Goal: Information Seeking & Learning: Learn about a topic

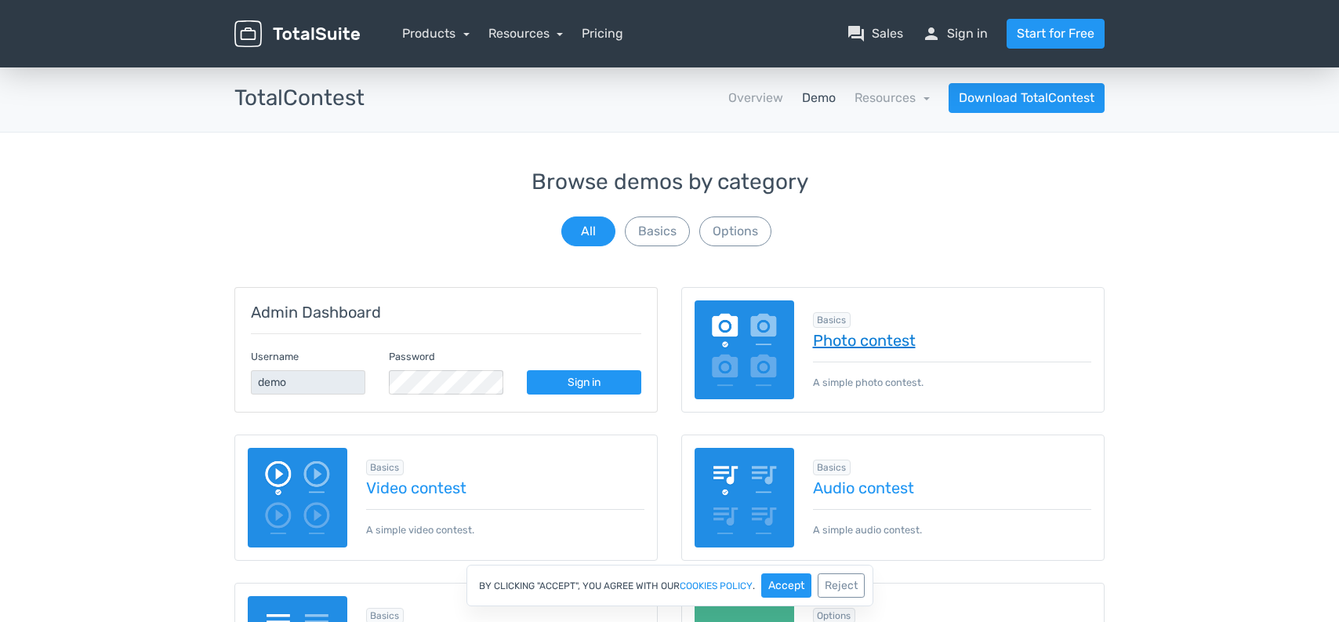
click at [894, 343] on link "Photo contest" at bounding box center [952, 340] width 279 height 17
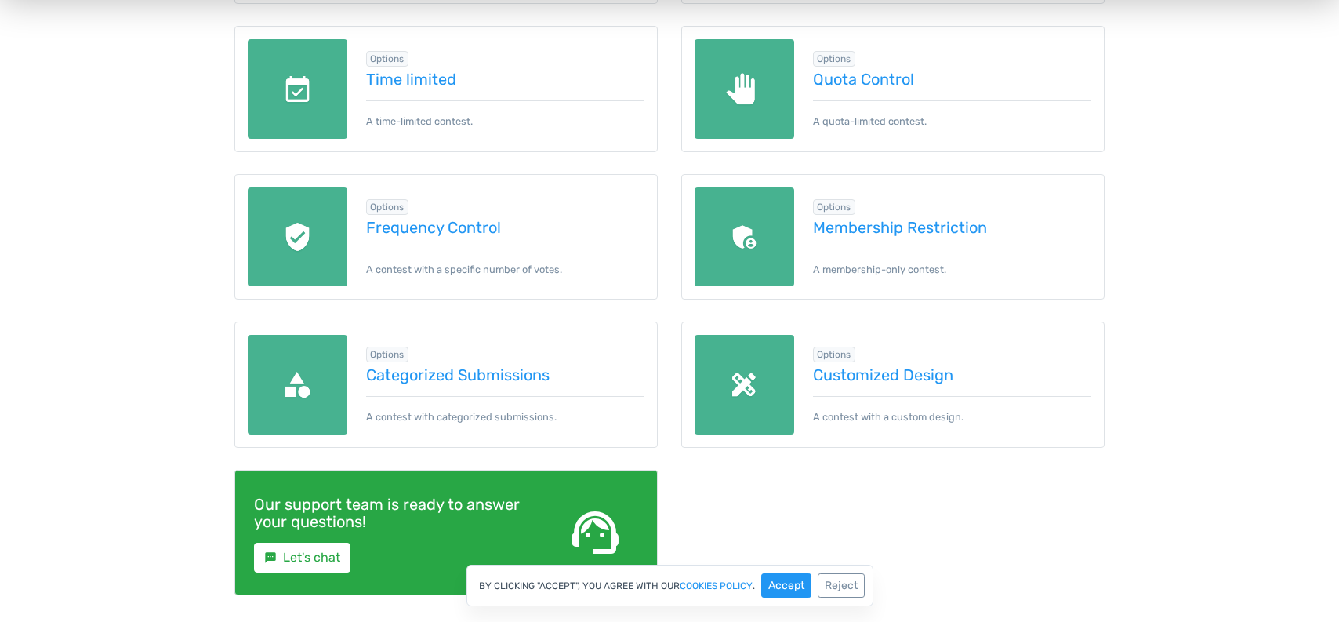
scroll to position [705, 0]
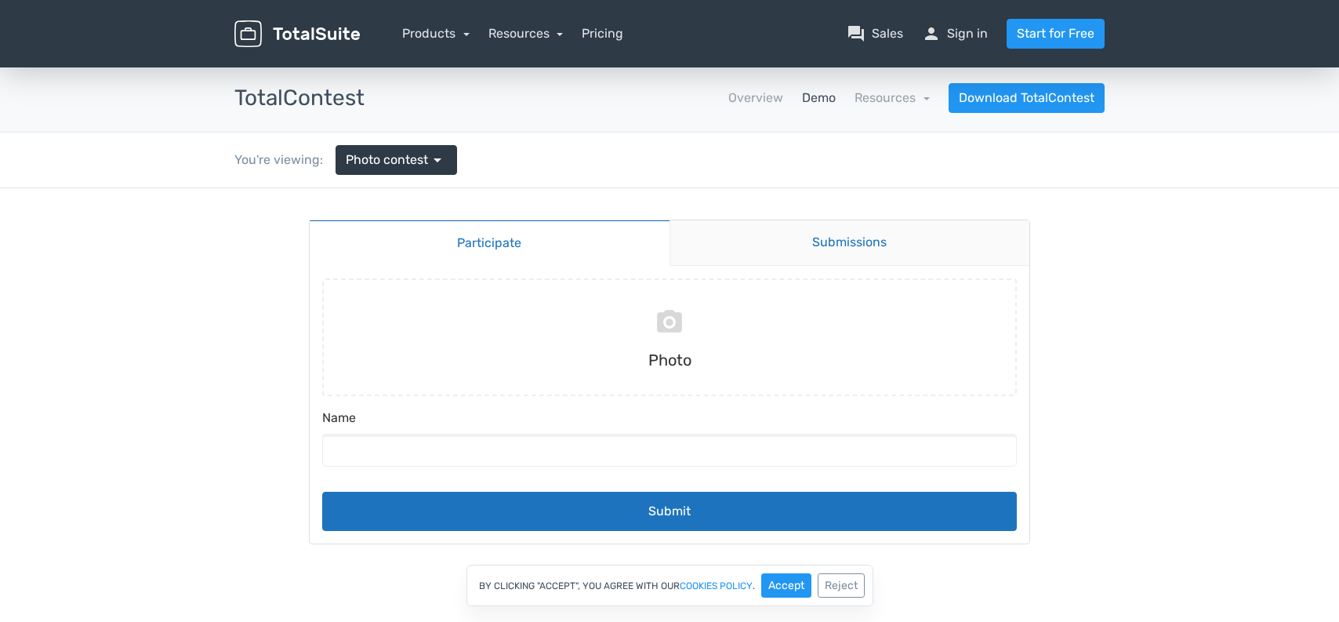
click at [848, 230] on link "Submissions" at bounding box center [849, 242] width 361 height 45
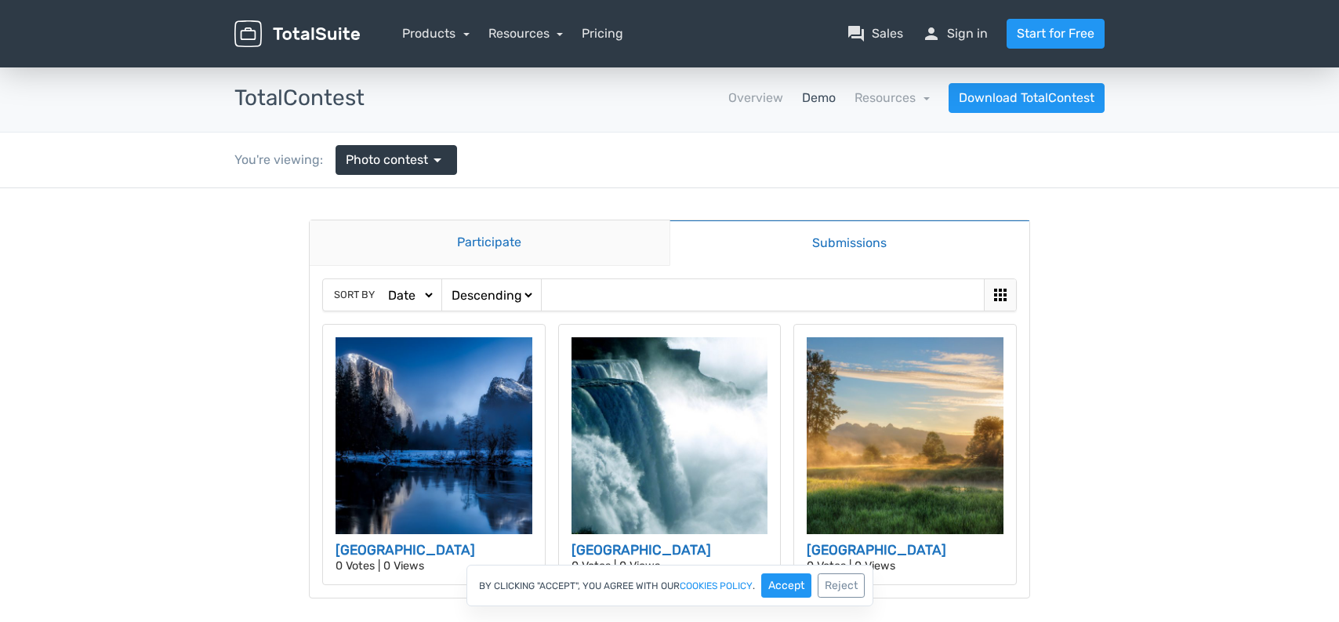
click at [520, 241] on link "Participate" at bounding box center [490, 242] width 360 height 45
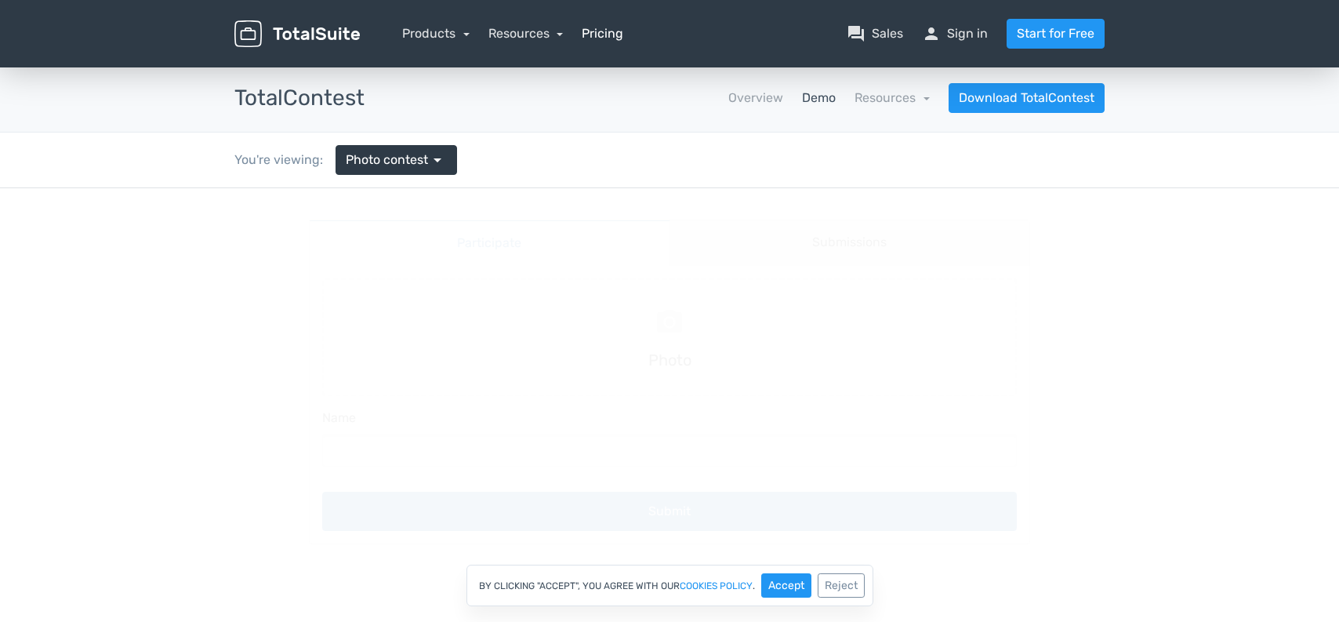
click at [600, 37] on link "Pricing" at bounding box center [603, 33] width 42 height 19
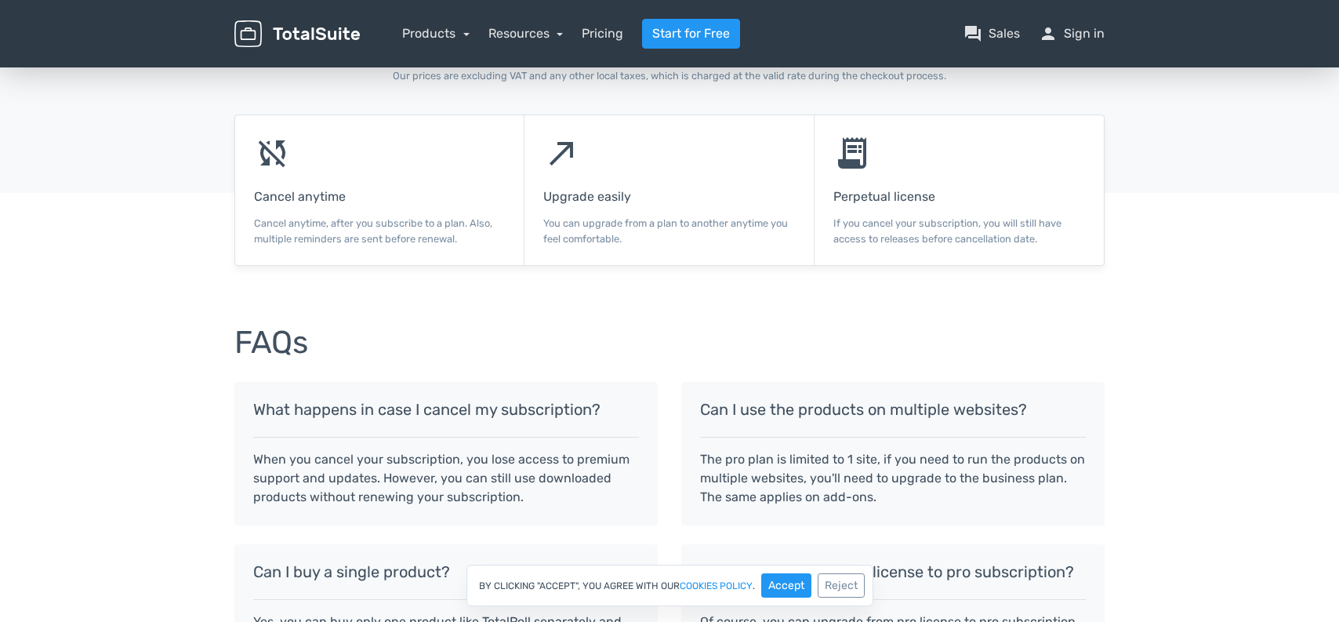
scroll to position [1065, 0]
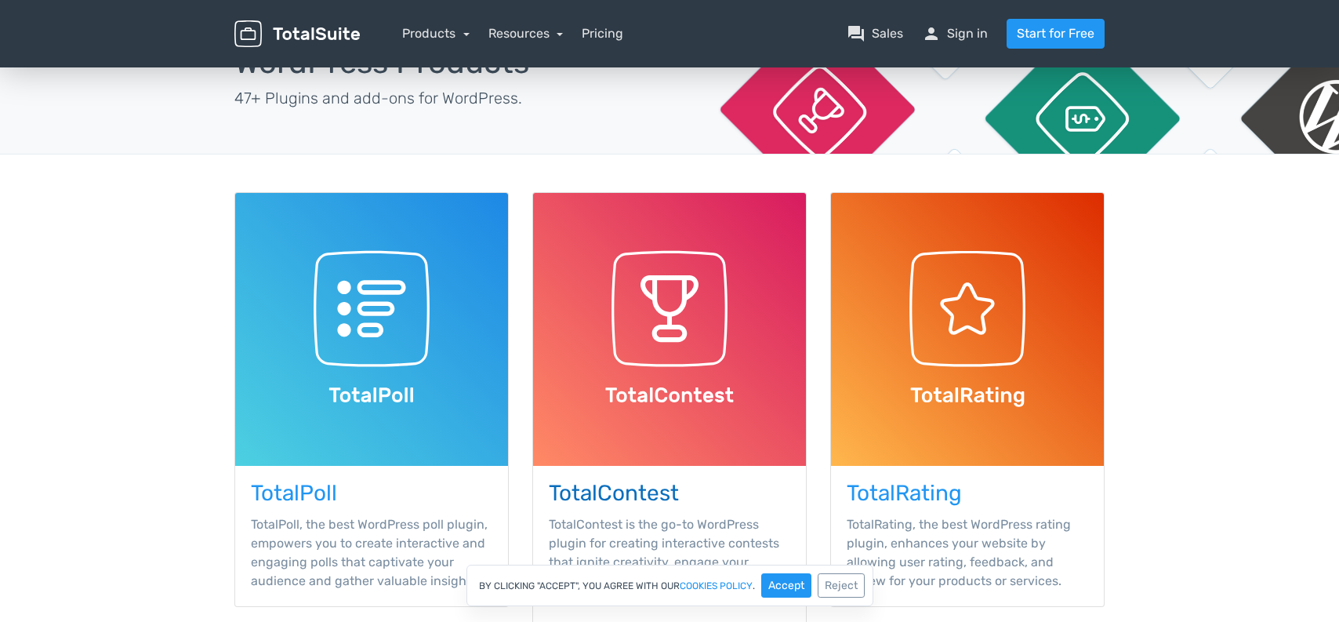
scroll to position [157, 0]
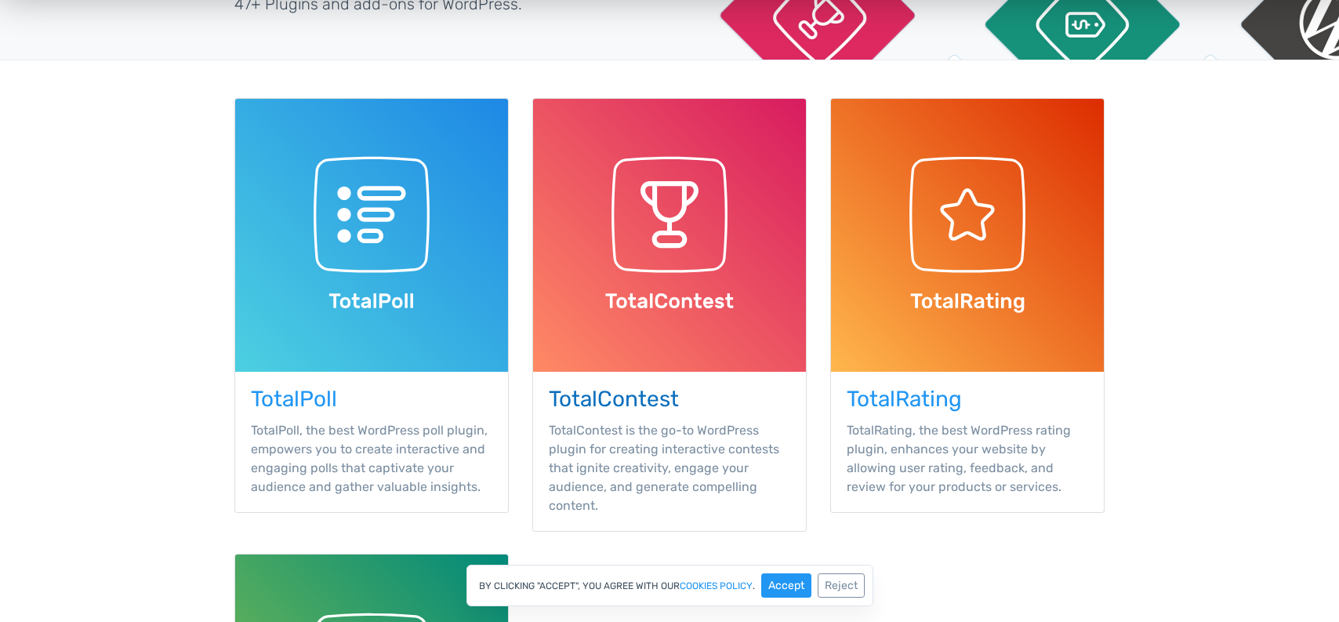
click at [666, 397] on h3 "TotalContest" at bounding box center [669, 399] width 241 height 24
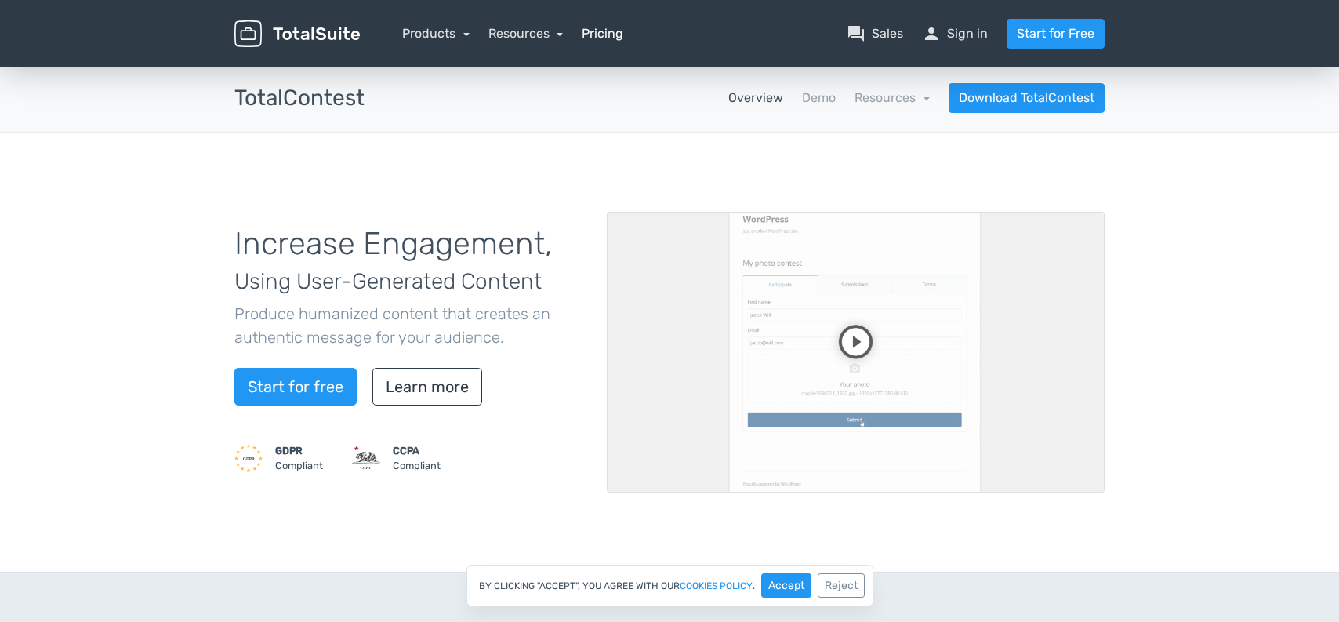
click at [603, 27] on link "Pricing" at bounding box center [603, 33] width 42 height 19
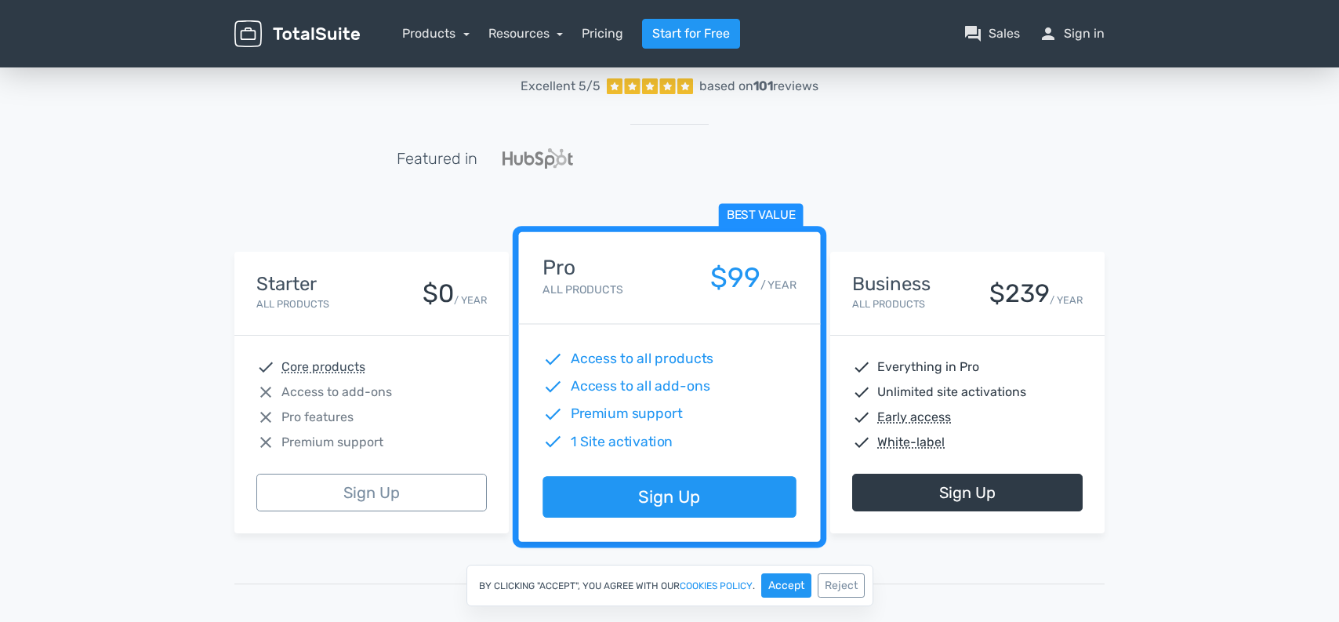
scroll to position [157, 0]
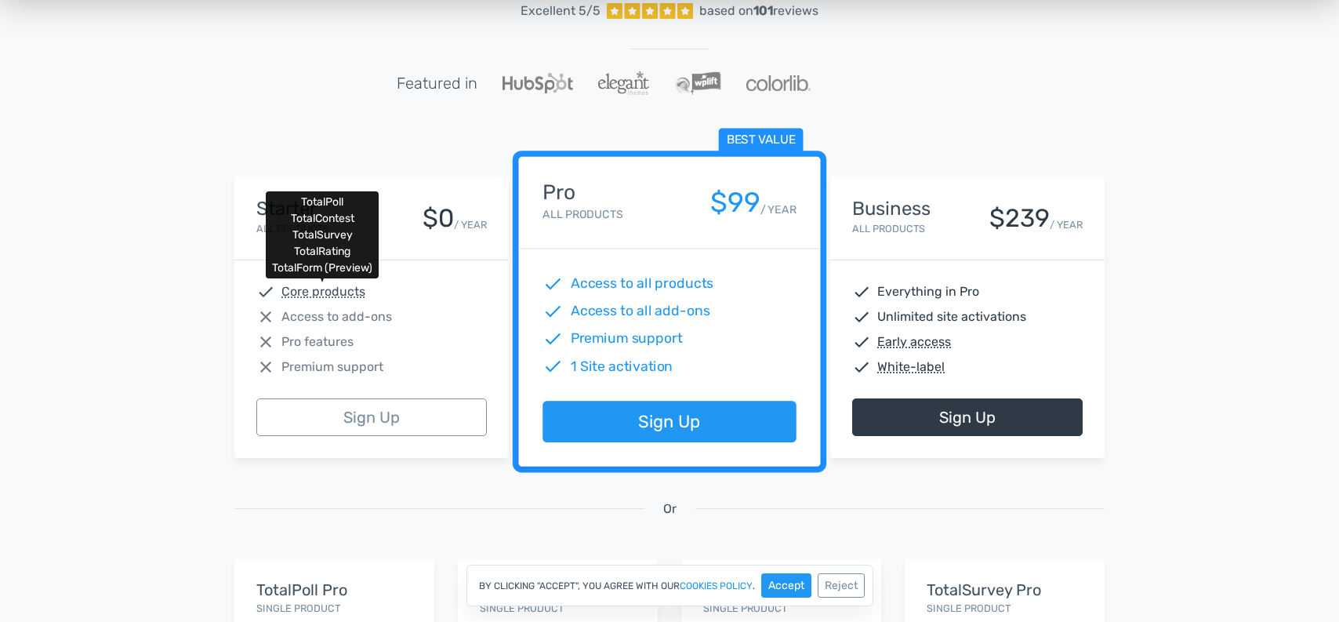
click at [340, 295] on abbr "Core products" at bounding box center [323, 291] width 84 height 19
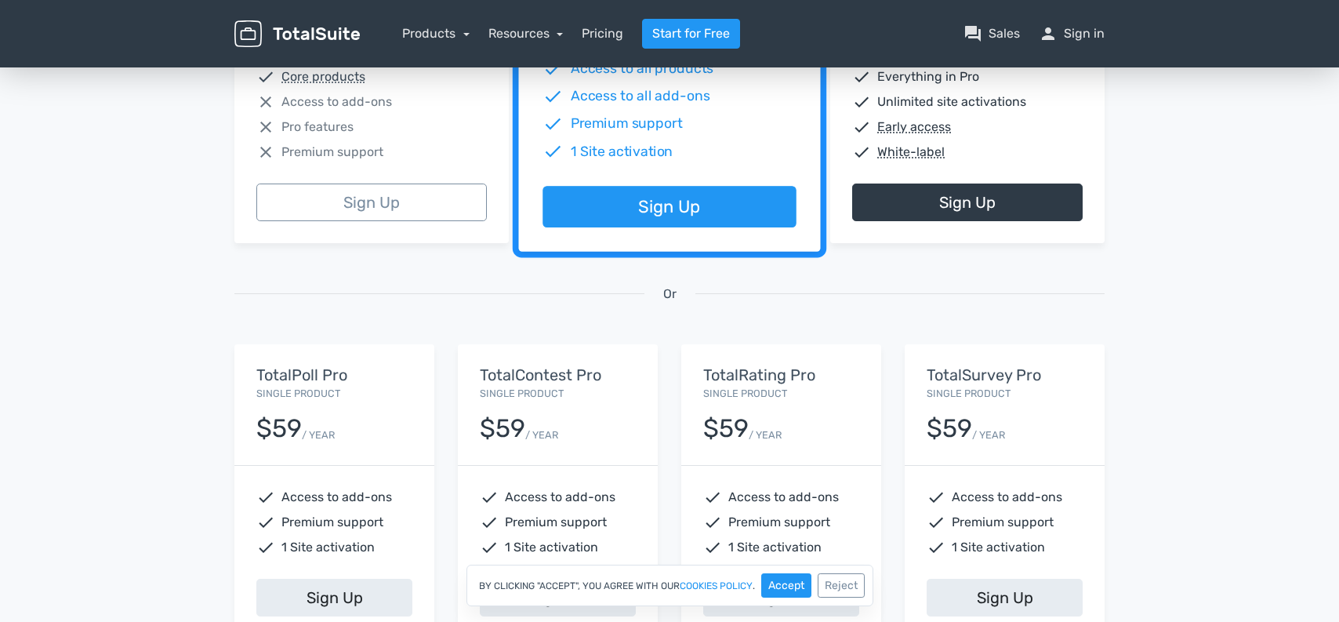
scroll to position [0, 0]
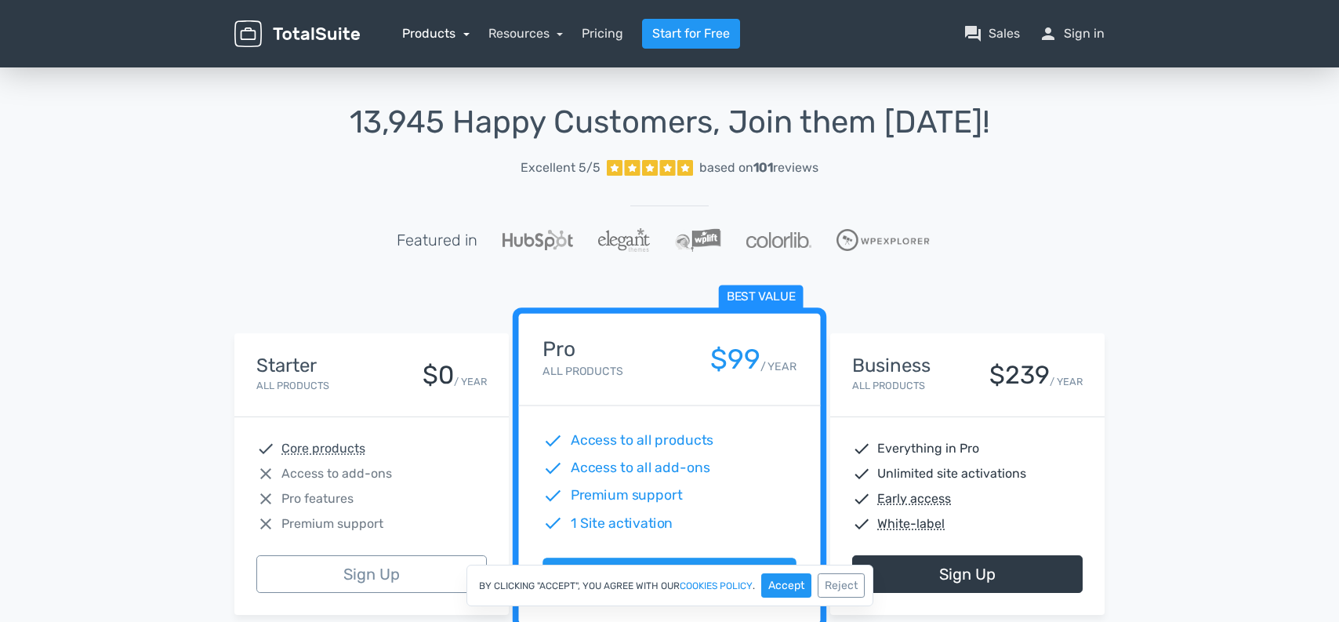
click at [437, 33] on link "Products" at bounding box center [435, 33] width 67 height 15
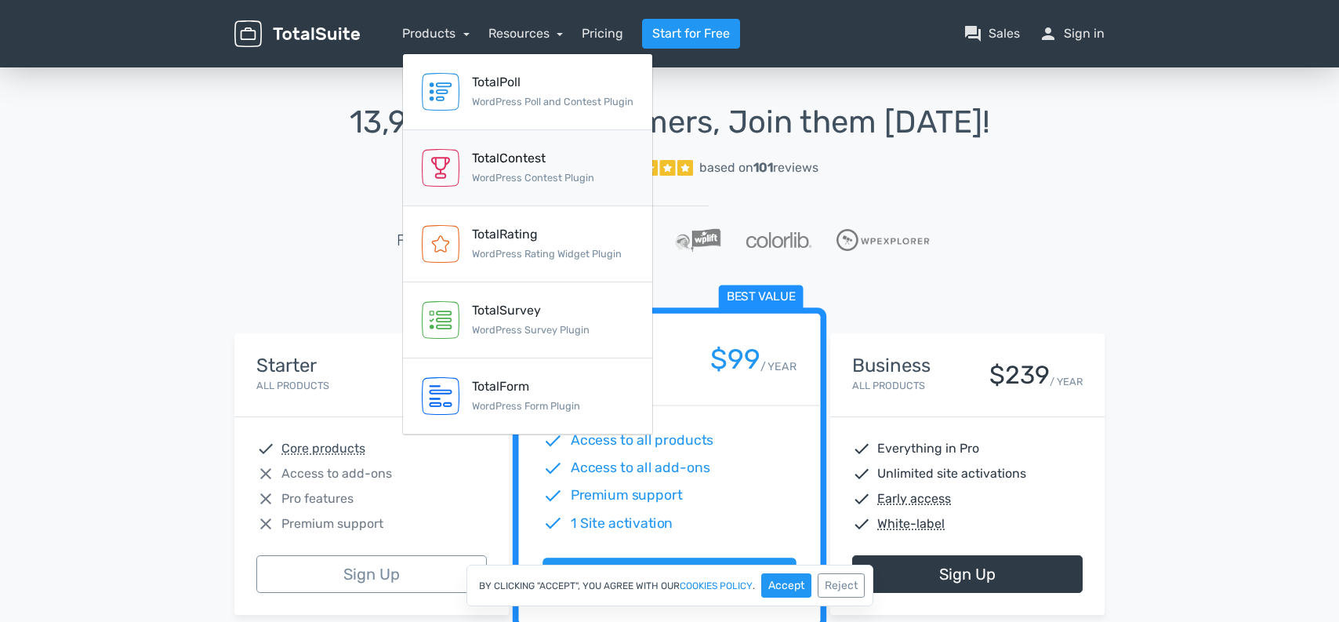
click at [517, 166] on div "TotalContest" at bounding box center [533, 158] width 122 height 19
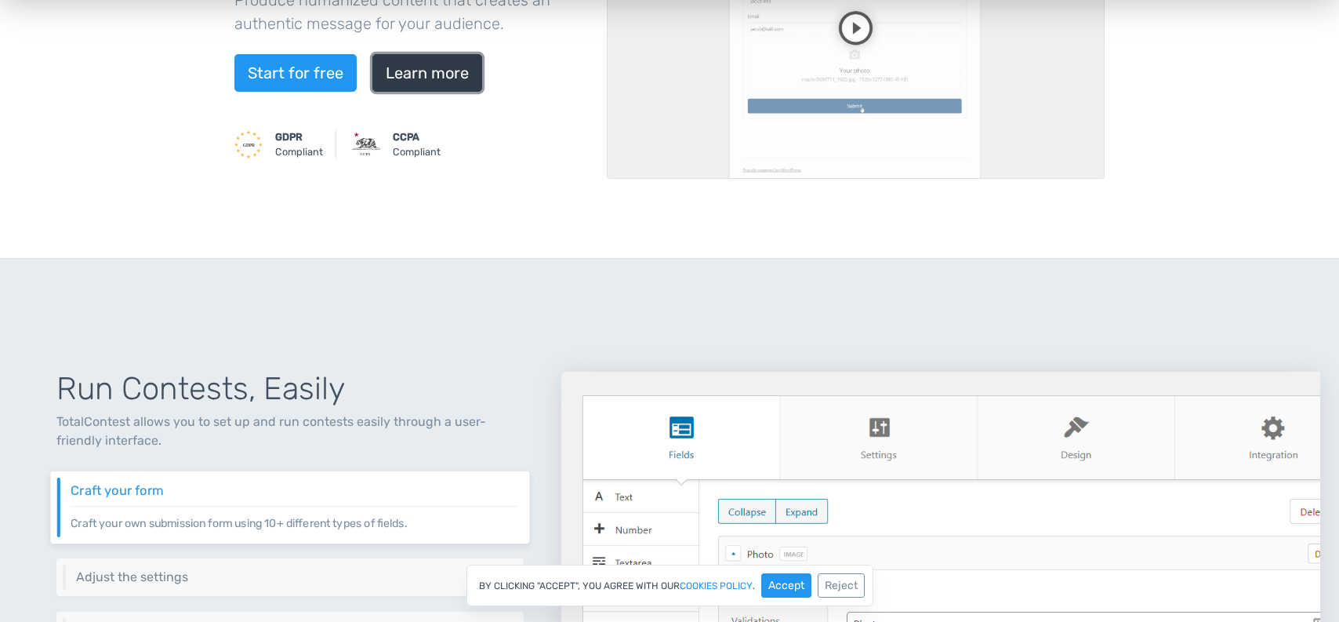
click at [432, 80] on link "Learn more" at bounding box center [427, 73] width 110 height 38
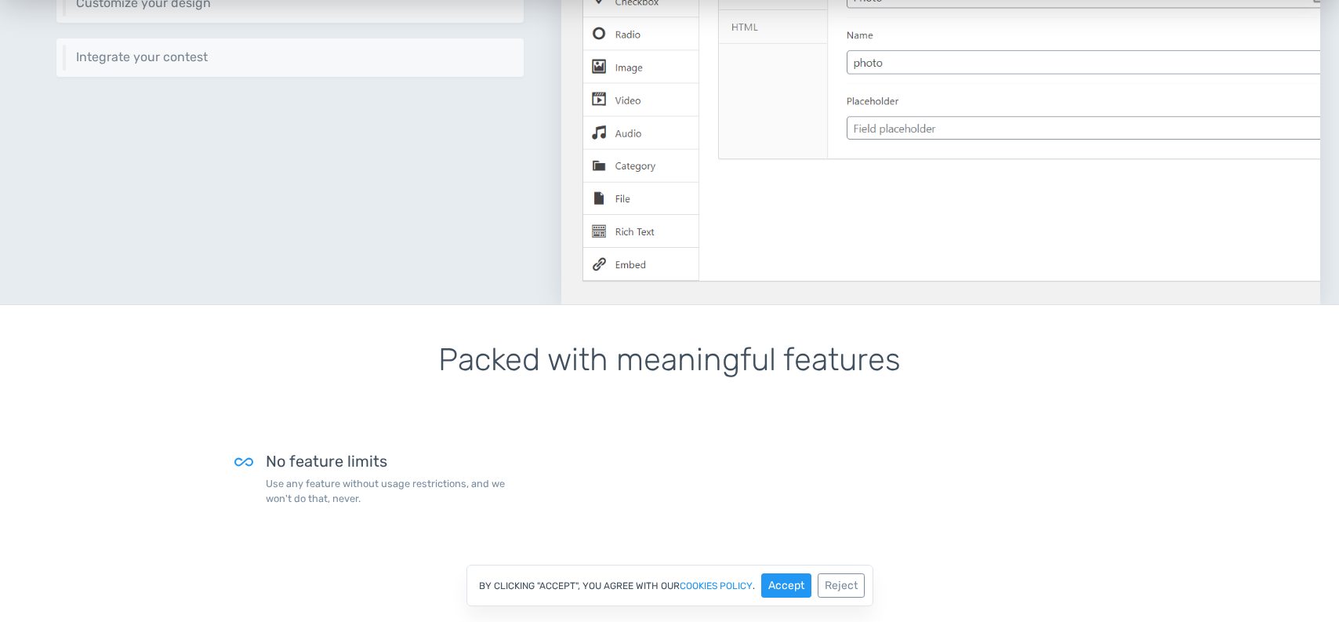
scroll to position [956, 0]
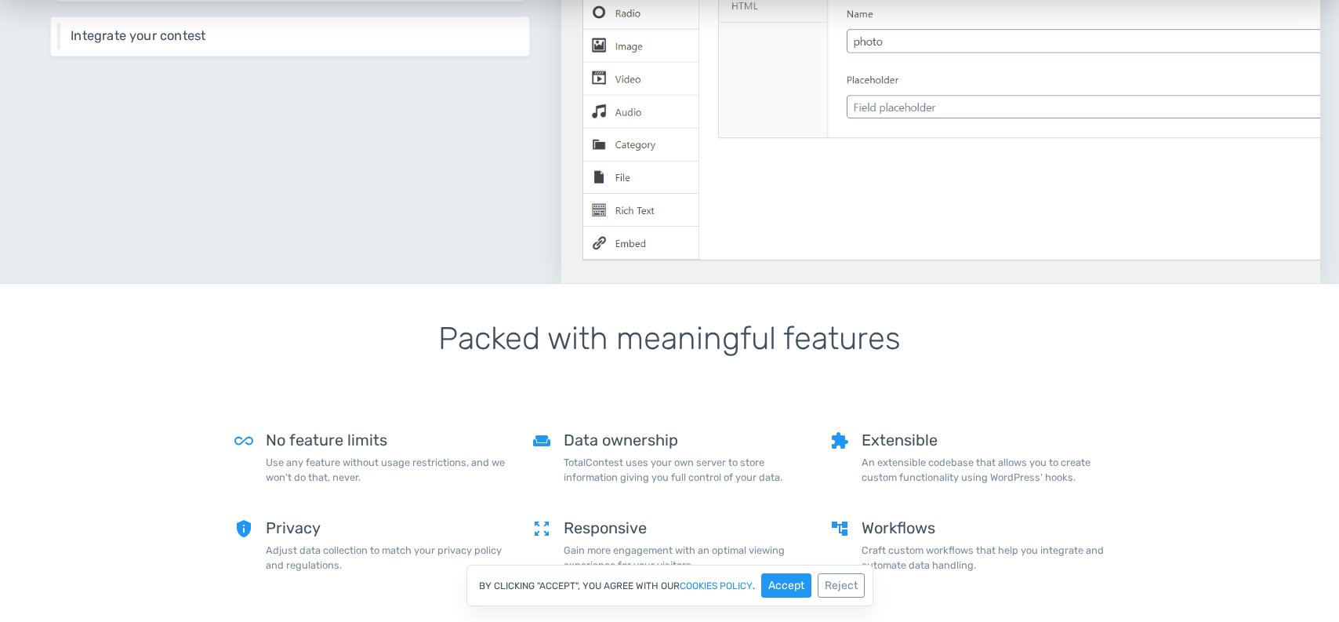
click at [178, 43] on h6 "Integrate your contest" at bounding box center [294, 36] width 447 height 14
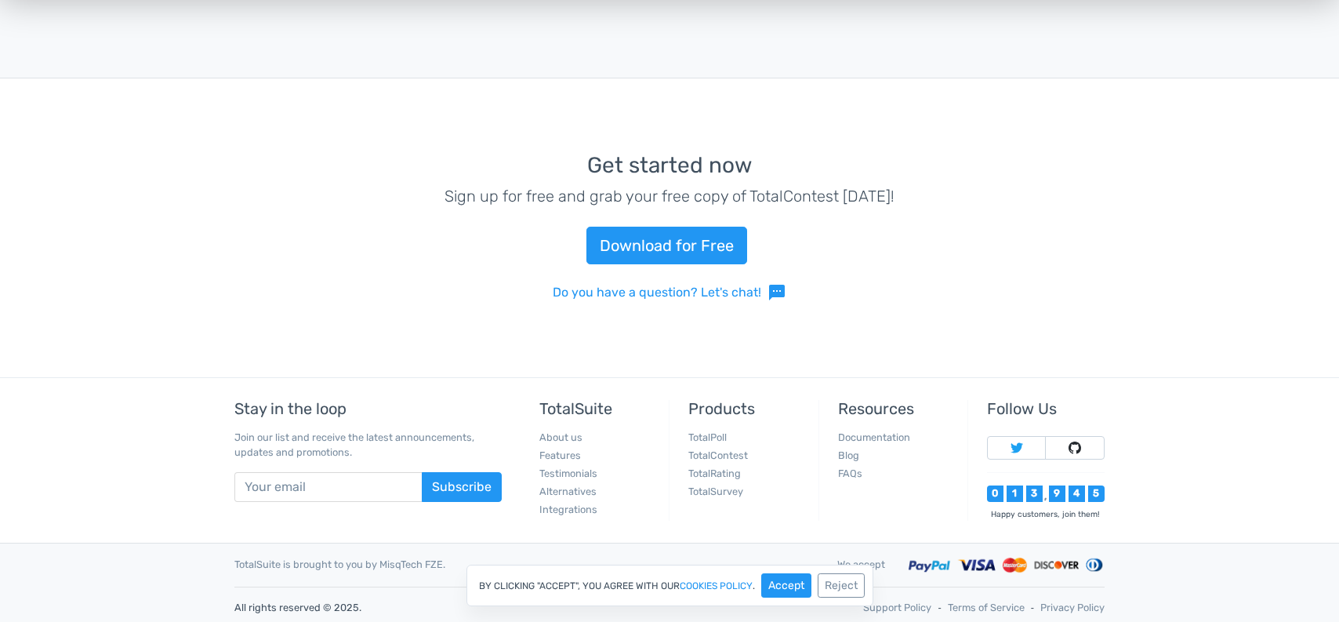
scroll to position [3381, 0]
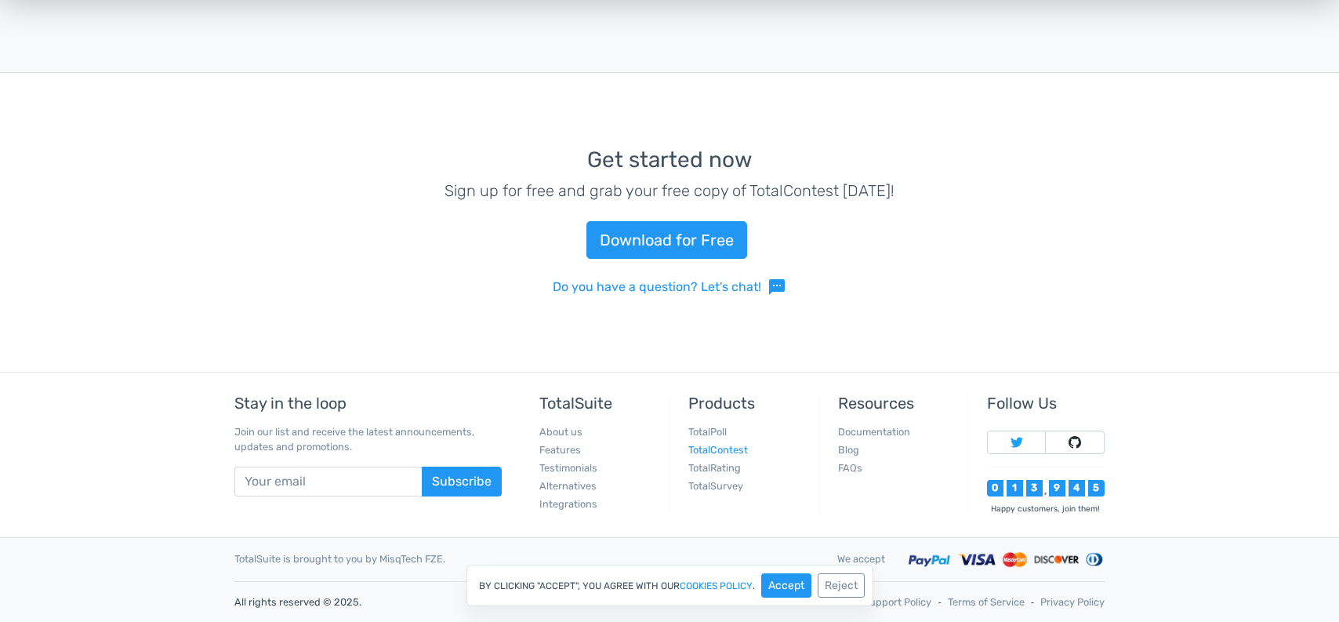
click at [736, 451] on link "TotalContest" at bounding box center [718, 450] width 60 height 12
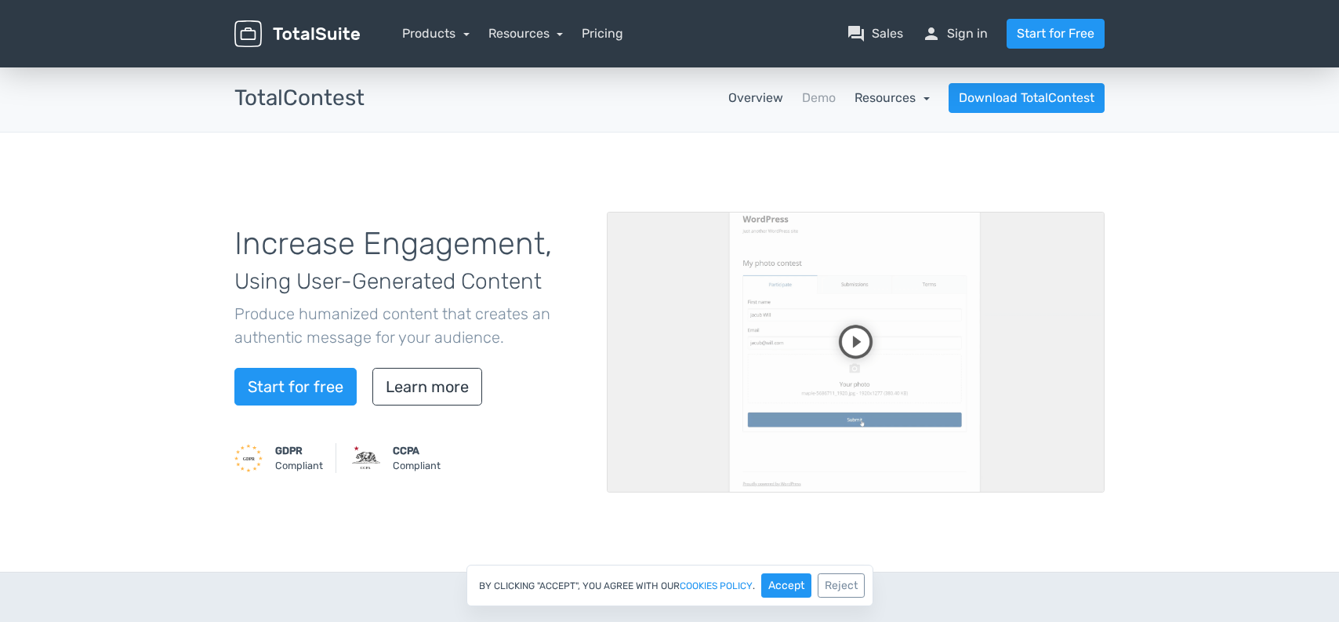
click at [890, 99] on link "Resources" at bounding box center [891, 97] width 75 height 15
click at [810, 98] on link "Demo" at bounding box center [819, 98] width 34 height 19
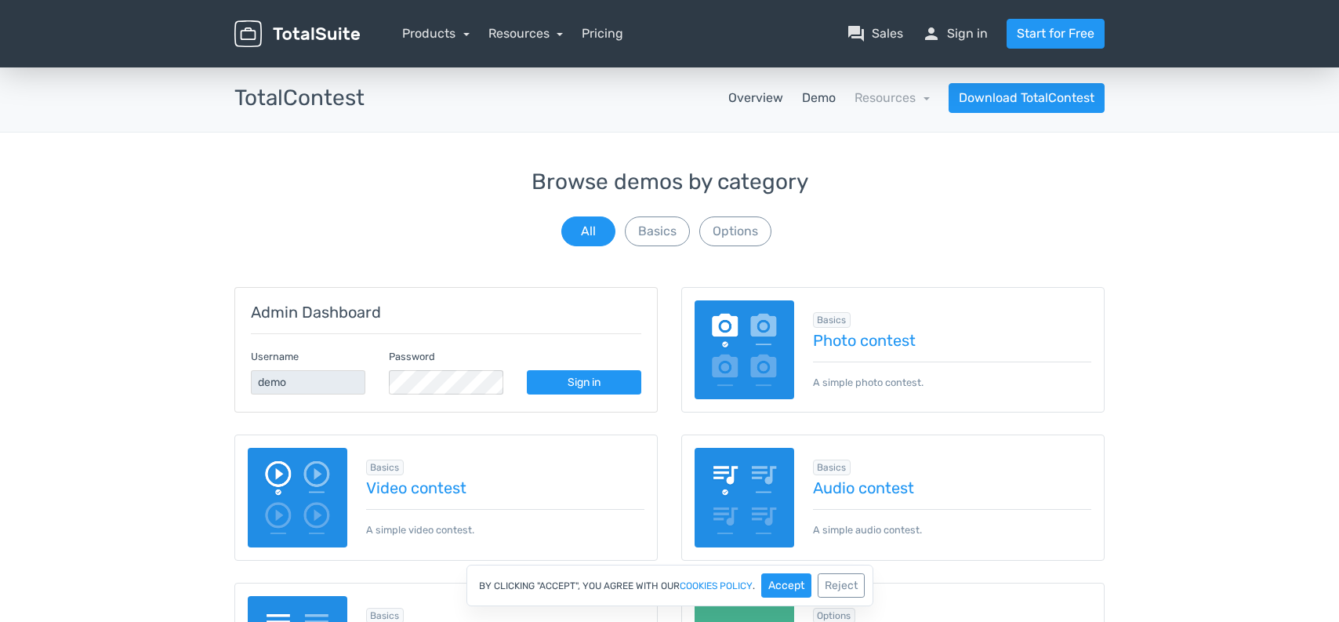
click at [753, 100] on link "Overview" at bounding box center [755, 98] width 55 height 19
